Goal: Task Accomplishment & Management: Manage account settings

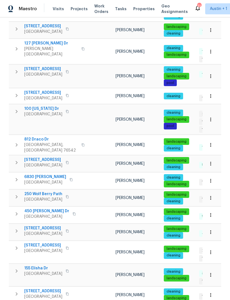
scroll to position [18, 0]
click at [220, 288] on body "Maestro Visits Projects Work Orders Tasks Properties Geo Assignments 31 Austin …" at bounding box center [115, 150] width 230 height 300
click at [216, 288] on li "100" at bounding box center [213, 285] width 26 height 17
type input "100"
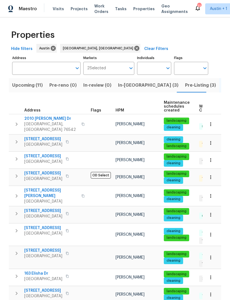
click at [25, 69] on input "Address" at bounding box center [42, 68] width 60 height 13
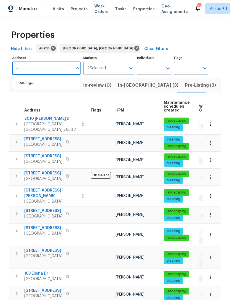
type input "v"
type input "6900 vallecito"
click at [22, 85] on li "6900 Vallecito Dr Austin TX 78759" at bounding box center [46, 82] width 68 height 9
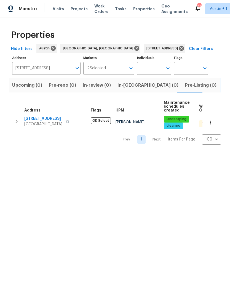
click at [33, 120] on span "6900 Vallecito Dr" at bounding box center [43, 119] width 38 height 6
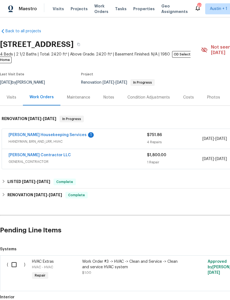
click at [209, 95] on div "Photos" at bounding box center [213, 98] width 13 height 6
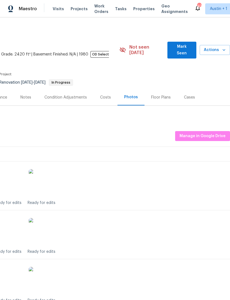
scroll to position [0, 82]
click at [216, 133] on span "Manage in Google Drive" at bounding box center [203, 136] width 46 height 7
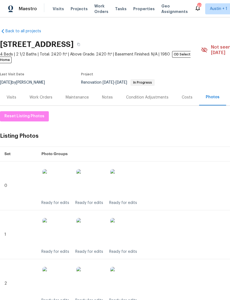
scroll to position [0, 0]
click at [17, 113] on span "Reset Listing Photos" at bounding box center [24, 116] width 40 height 7
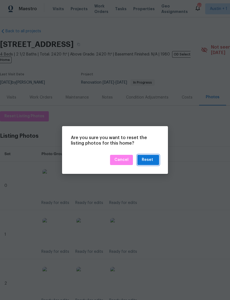
click at [152, 160] on div "Reset" at bounding box center [147, 160] width 11 height 7
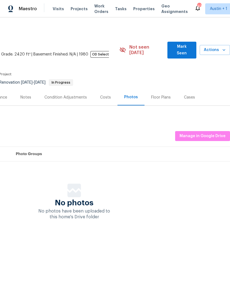
scroll to position [0, 82]
click at [213, 133] on span "Manage in Google Drive" at bounding box center [203, 136] width 46 height 7
click at [212, 133] on span "Manage in Google Drive" at bounding box center [203, 136] width 46 height 7
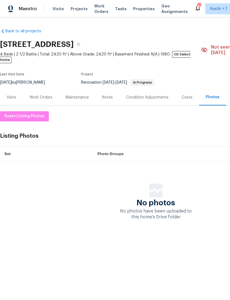
scroll to position [0, 0]
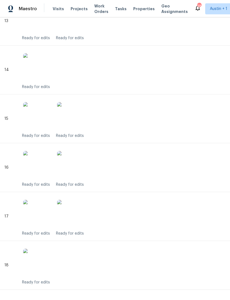
scroll to position [800, 0]
